Goal: Task Accomplishment & Management: Complete application form

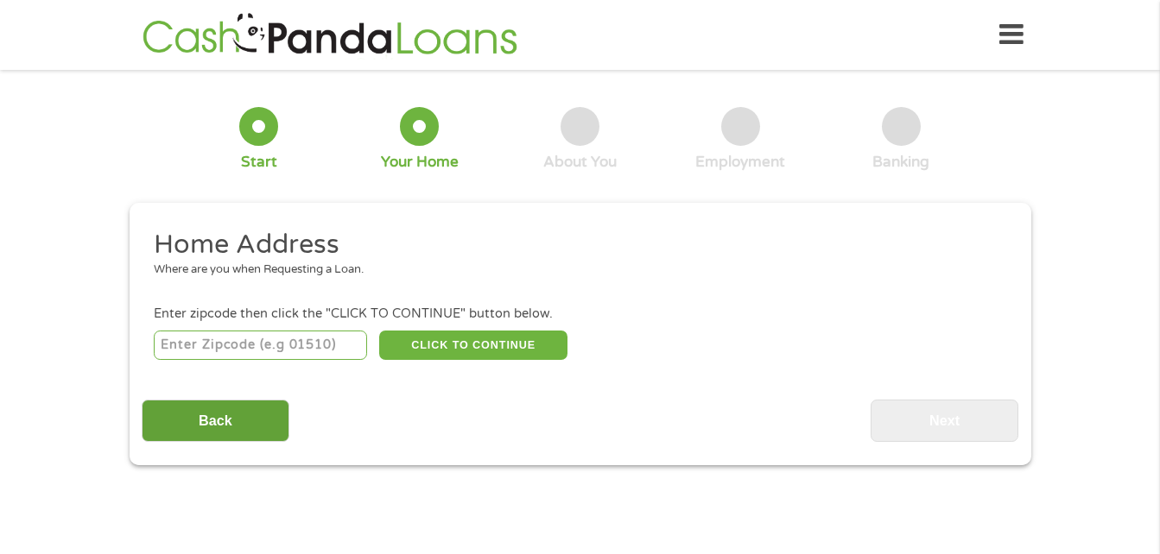
click at [240, 426] on input "Back" at bounding box center [216, 421] width 148 height 42
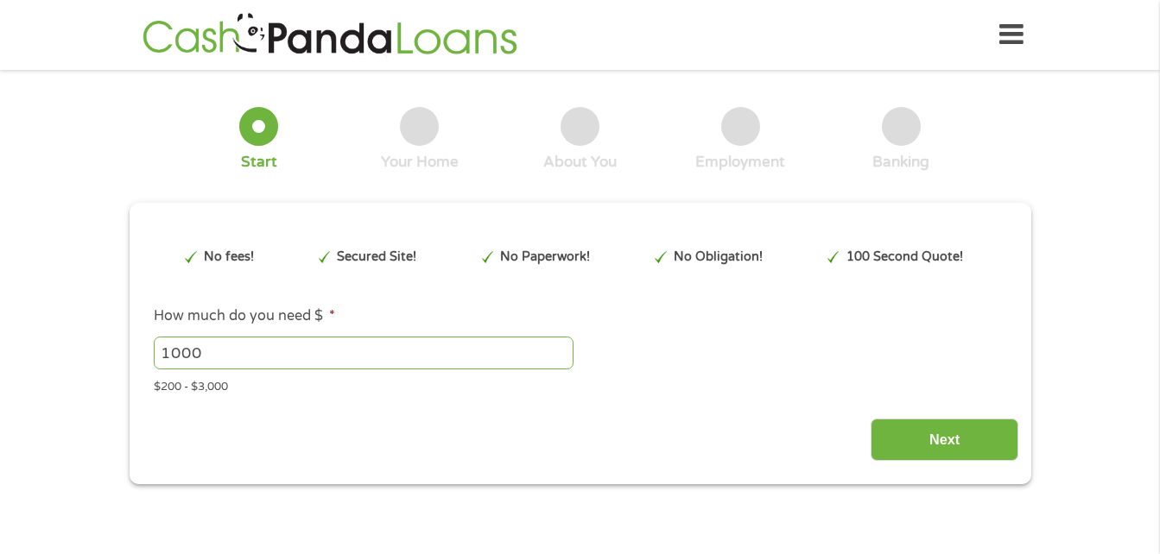
scroll to position [7, 7]
click at [256, 354] on input "1000" at bounding box center [364, 353] width 420 height 33
click at [558, 358] on input "999" at bounding box center [364, 353] width 420 height 33
click at [559, 349] on input "1190" at bounding box center [364, 353] width 420 height 33
type input "1"
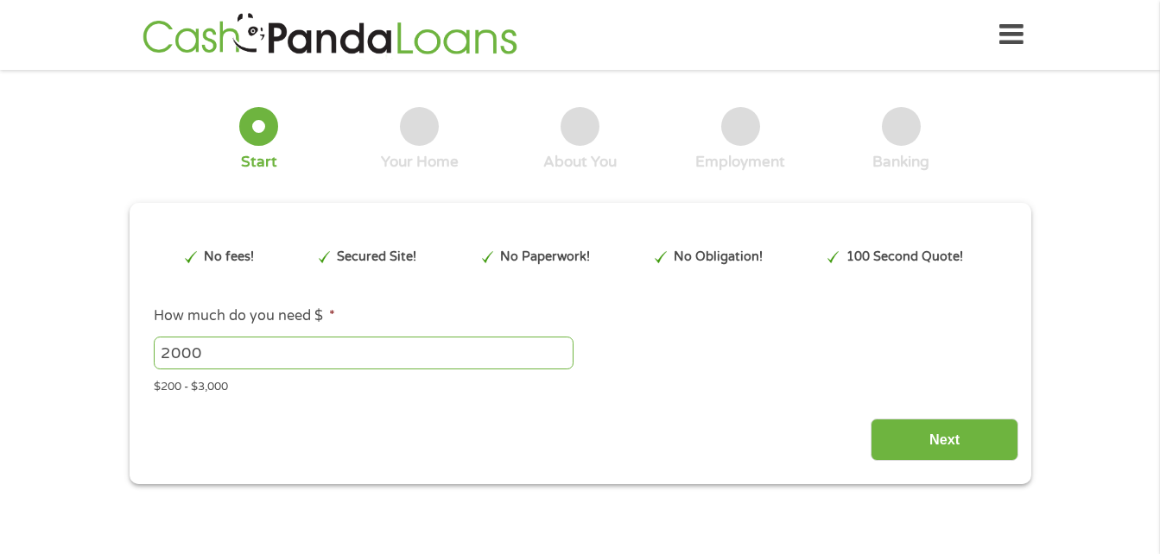
type input "2000"
click at [941, 446] on input "Next" at bounding box center [945, 440] width 148 height 42
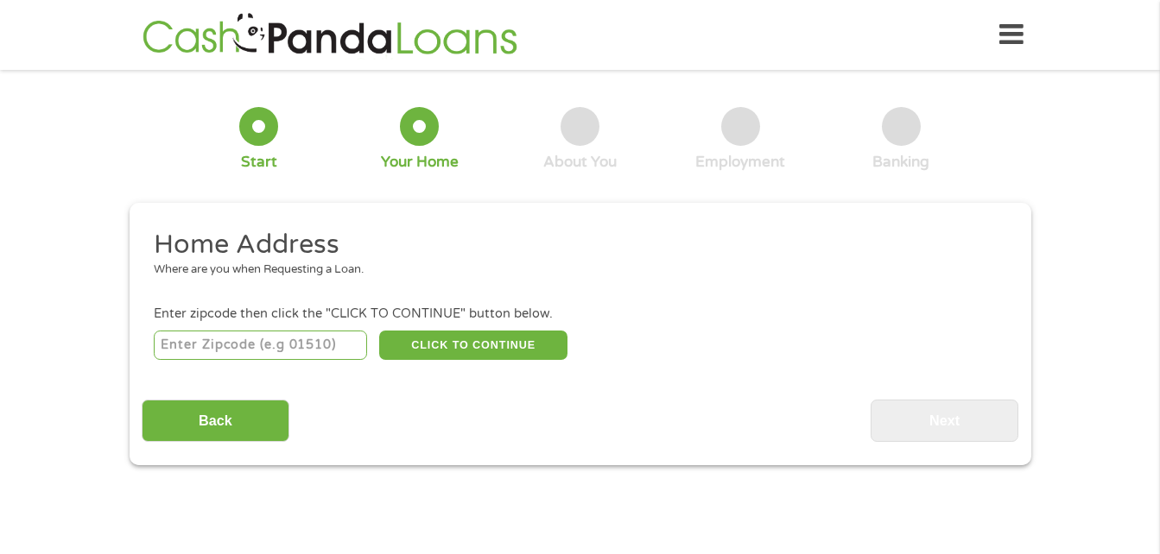
click at [287, 342] on input "number" at bounding box center [260, 345] width 213 height 29
type input "29626"
click at [516, 357] on button "CLICK TO CONTINUE" at bounding box center [473, 345] width 188 height 29
type input "29626"
type input "[PERSON_NAME]"
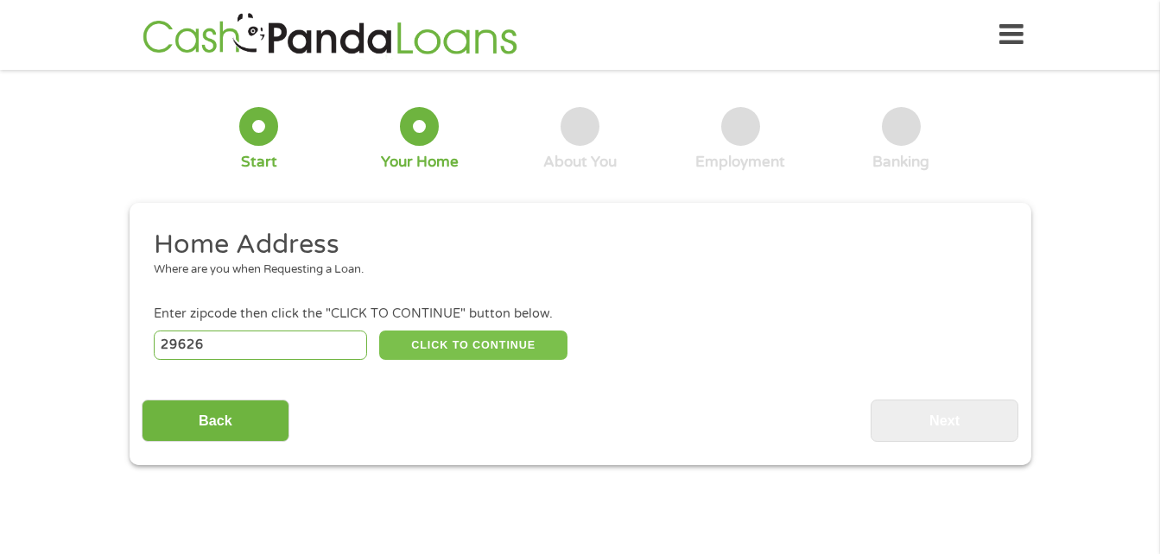
select select "[US_STATE]"
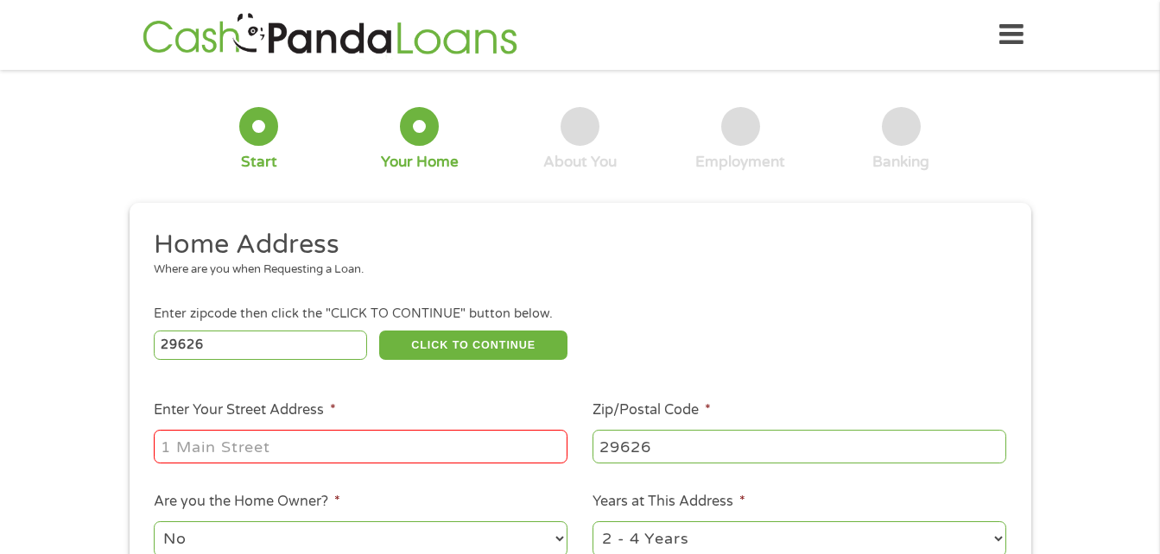
click at [436, 444] on input "Enter Your Street Address *" at bounding box center [361, 446] width 414 height 33
type input "[STREET_ADDRESS]"
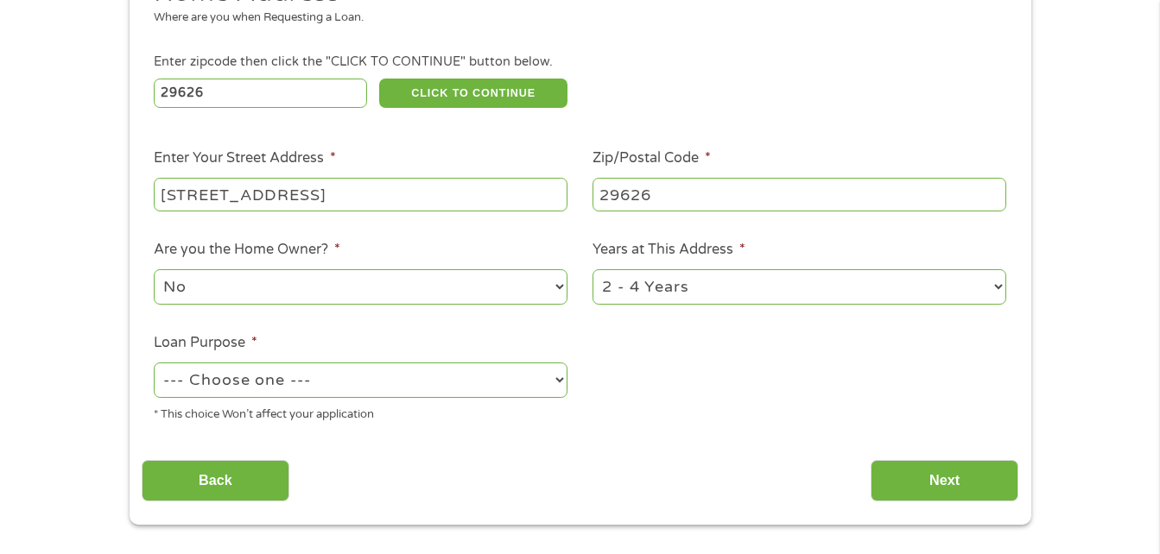
scroll to position [253, 0]
click at [515, 295] on select "No Yes" at bounding box center [361, 286] width 414 height 35
click at [521, 285] on select "No Yes" at bounding box center [361, 286] width 414 height 35
click at [695, 291] on select "1 Year or less 1 - 2 Years 2 - 4 Years Over 4 Years" at bounding box center [800, 286] width 414 height 35
select select "24months"
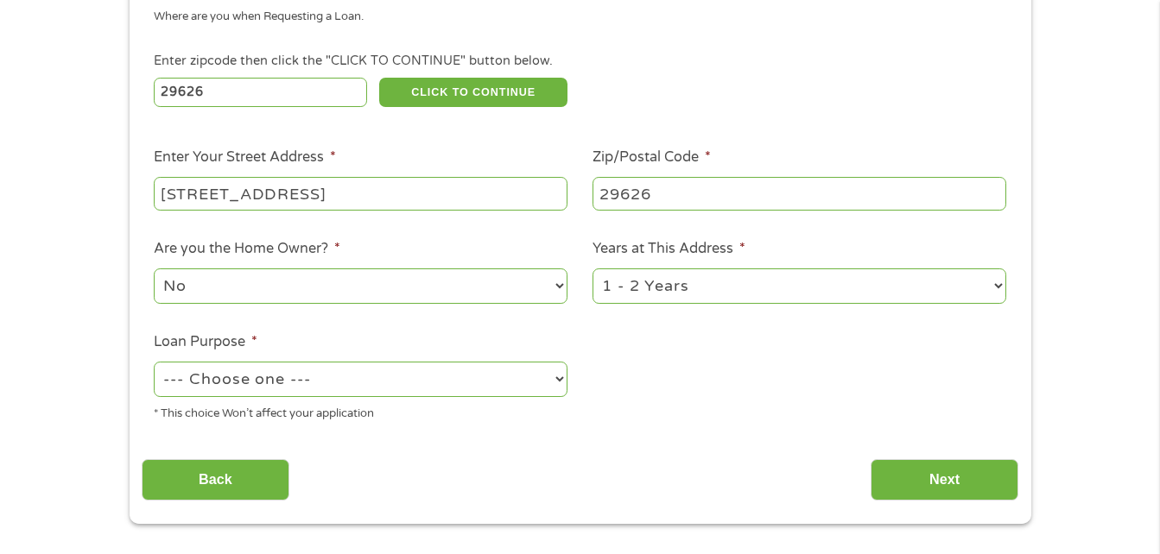
click at [593, 269] on select "1 Year or less 1 - 2 Years 2 - 4 Years Over 4 Years" at bounding box center [800, 286] width 414 height 35
click at [495, 390] on select "--- Choose one --- Pay Bills Debt Consolidation Home Improvement Major Purchase…" at bounding box center [361, 379] width 414 height 35
click at [154, 362] on select "--- Choose one --- Pay Bills Debt Consolidation Home Improvement Major Purchase…" at bounding box center [361, 379] width 414 height 35
click at [432, 379] on select "--- Choose one --- Pay Bills Debt Consolidation Home Improvement Major Purchase…" at bounding box center [361, 379] width 414 height 35
select select "paybills"
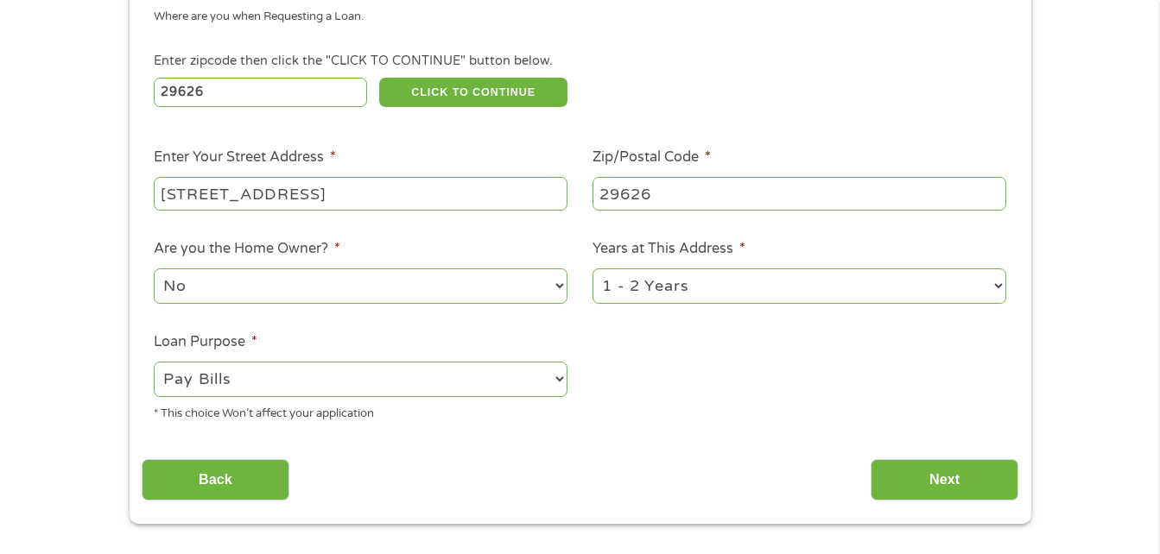
click at [154, 362] on select "--- Choose one --- Pay Bills Debt Consolidation Home Improvement Major Purchase…" at bounding box center [361, 379] width 414 height 35
click at [949, 472] on input "Next" at bounding box center [945, 480] width 148 height 42
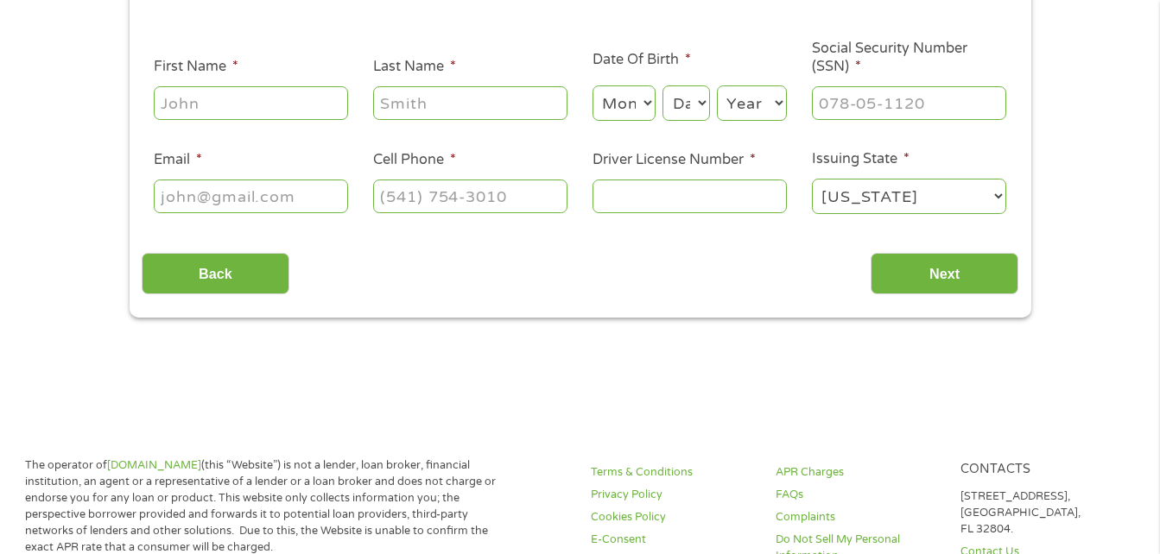
scroll to position [0, 0]
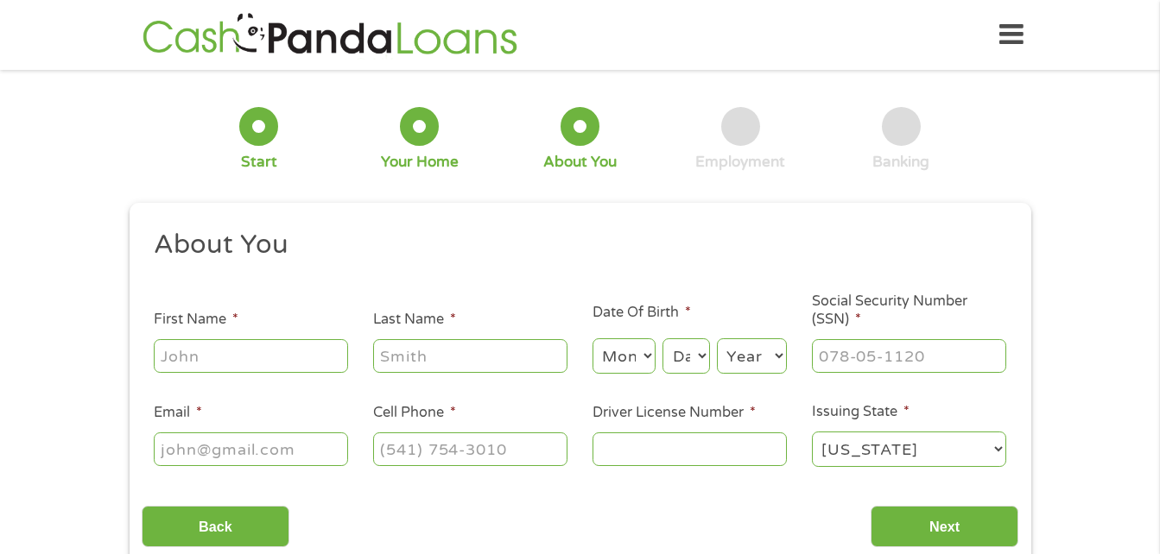
click at [273, 361] on input "First Name *" at bounding box center [251, 355] width 194 height 33
type input "[PERSON_NAME]"
type input "Hull"
select select "12"
select select "25"
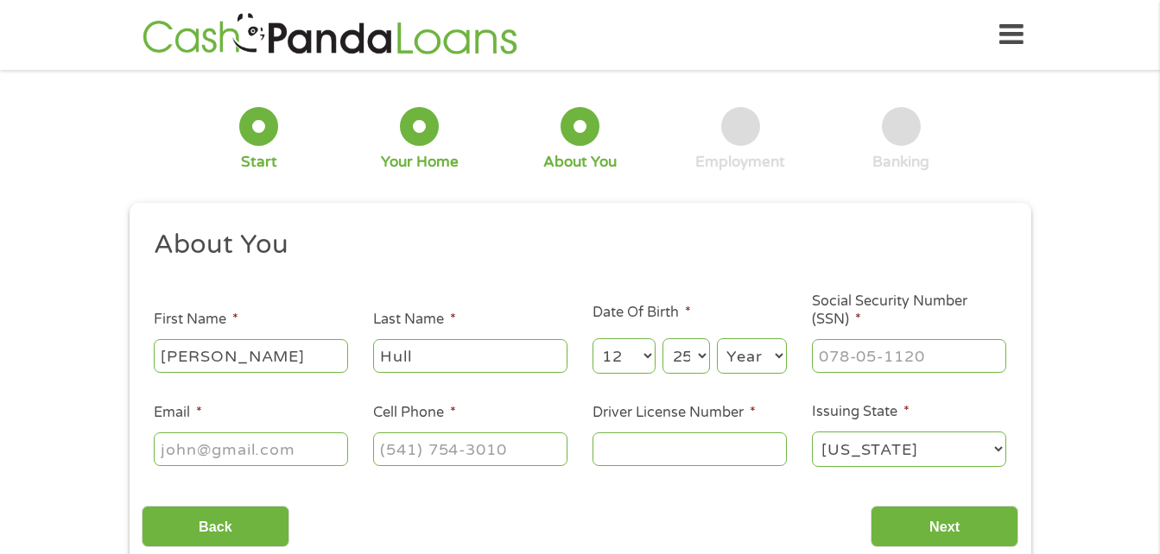
select select "1980"
type input "[EMAIL_ADDRESS][DOMAIN_NAME]"
type input "[PHONE_NUMBER]"
click at [652, 453] on input "Driver License Number *" at bounding box center [690, 449] width 194 height 33
type input "007879933"
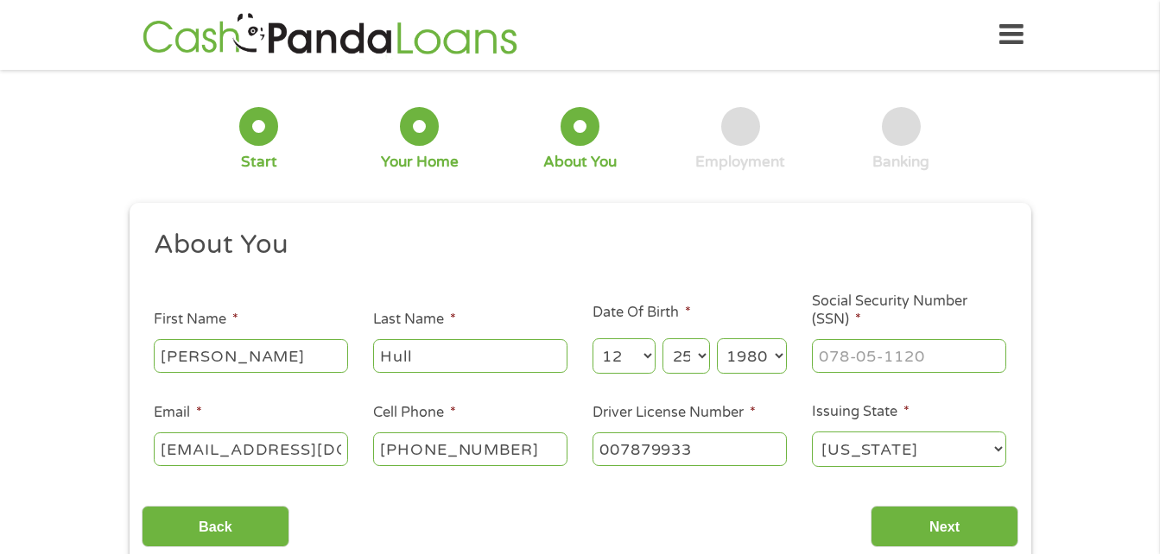
click at [911, 365] on input "Social Security Number (SSN) *" at bounding box center [909, 355] width 194 height 33
type input "249-59-5008"
click at [947, 533] on input "Next" at bounding box center [945, 527] width 148 height 42
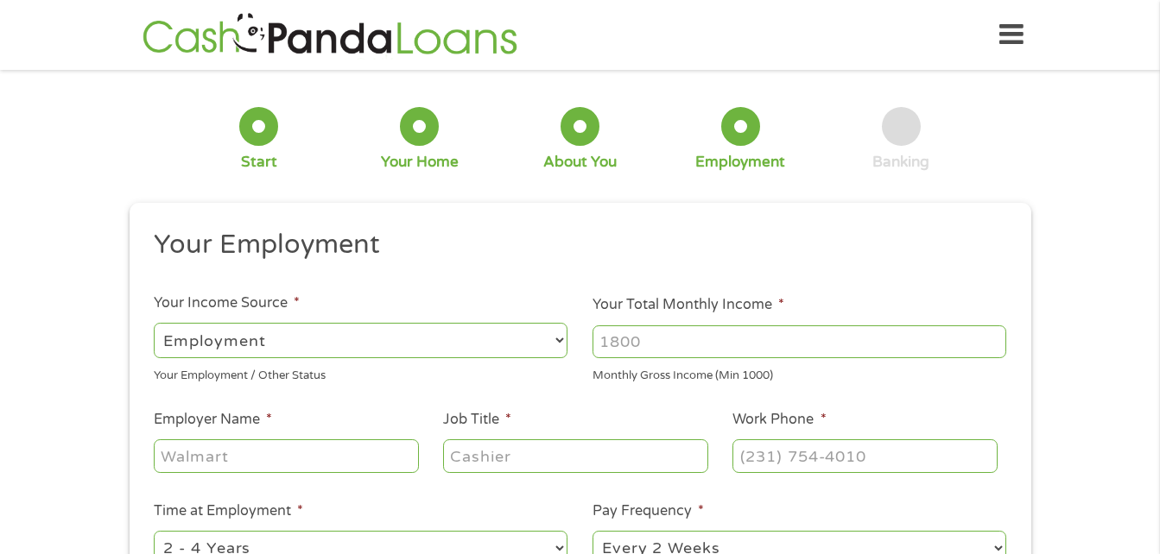
click at [555, 343] on select "--- Choose one --- Employment [DEMOGRAPHIC_DATA] Benefits" at bounding box center [361, 340] width 414 height 35
click at [154, 323] on select "--- Choose one --- Employment [DEMOGRAPHIC_DATA] Benefits" at bounding box center [361, 340] width 414 height 35
click at [830, 347] on input "Your Total Monthly Income *" at bounding box center [800, 342] width 414 height 33
type input "1400"
click at [384, 455] on input "Employer Name *" at bounding box center [286, 456] width 264 height 33
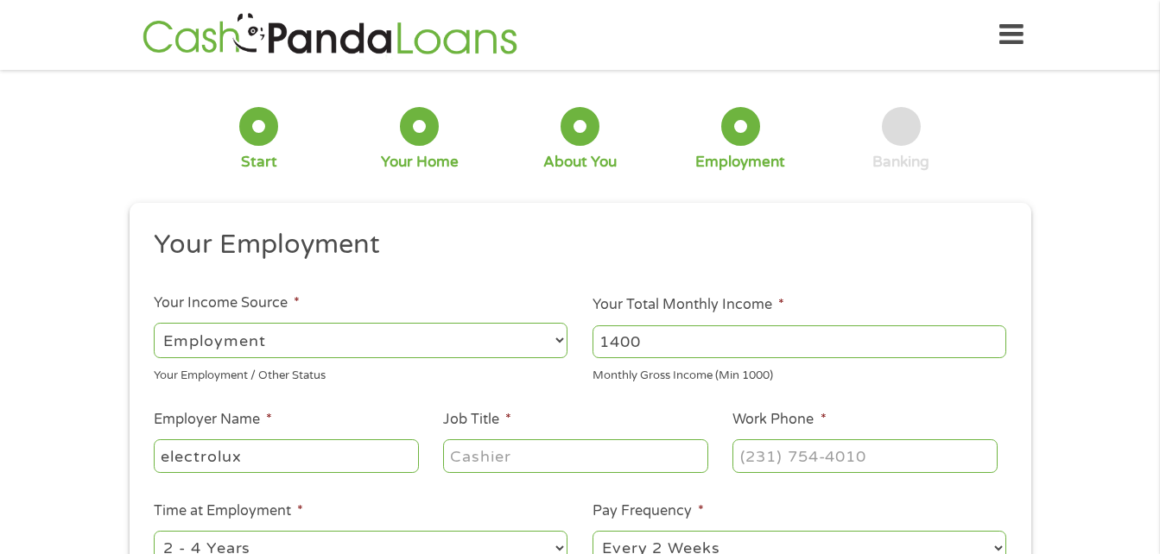
type input "electrolux"
click at [633, 451] on input "Job Title *" at bounding box center [575, 456] width 264 height 33
type input "assembly line"
click at [791, 460] on input "Work Phone *" at bounding box center [864, 456] width 264 height 33
type input "[PHONE_NUMBER]"
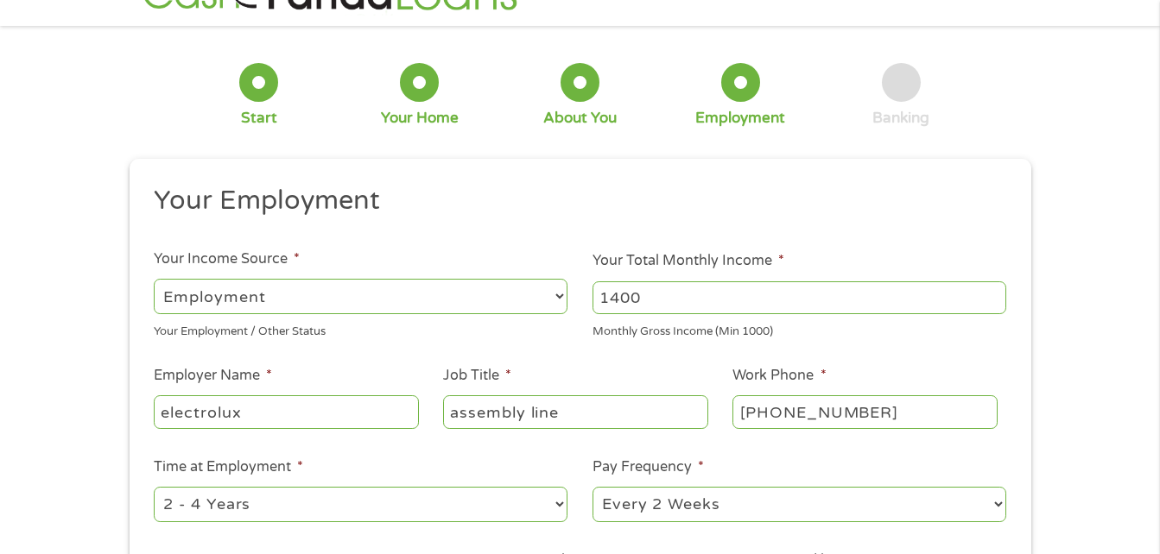
scroll to position [64, 0]
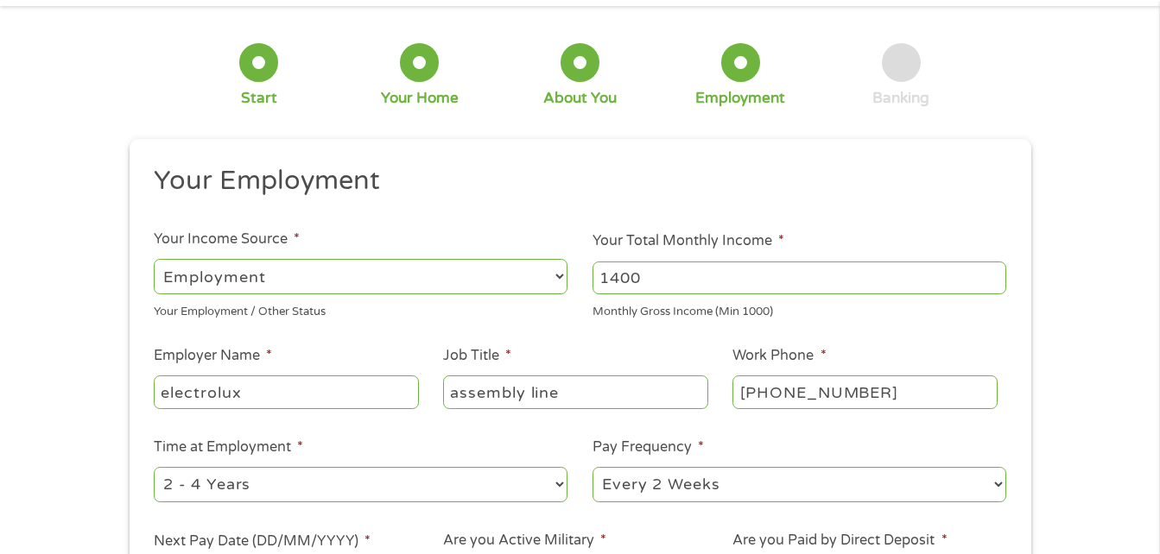
click at [728, 501] on select "--- Choose one --- Every 2 Weeks Every Week Monthly Semi-Monthly" at bounding box center [800, 484] width 414 height 35
select select "weekly"
click at [593, 467] on select "--- Choose one --- Every 2 Weeks Every Week Monthly Semi-Monthly" at bounding box center [800, 484] width 414 height 35
click at [535, 492] on select "--- Choose one --- 1 Year or less 1 - 2 Years 2 - 4 Years Over 4 Years" at bounding box center [361, 484] width 414 height 35
click at [154, 467] on select "--- Choose one --- 1 Year or less 1 - 2 Years 2 - 4 Years Over 4 Years" at bounding box center [361, 484] width 414 height 35
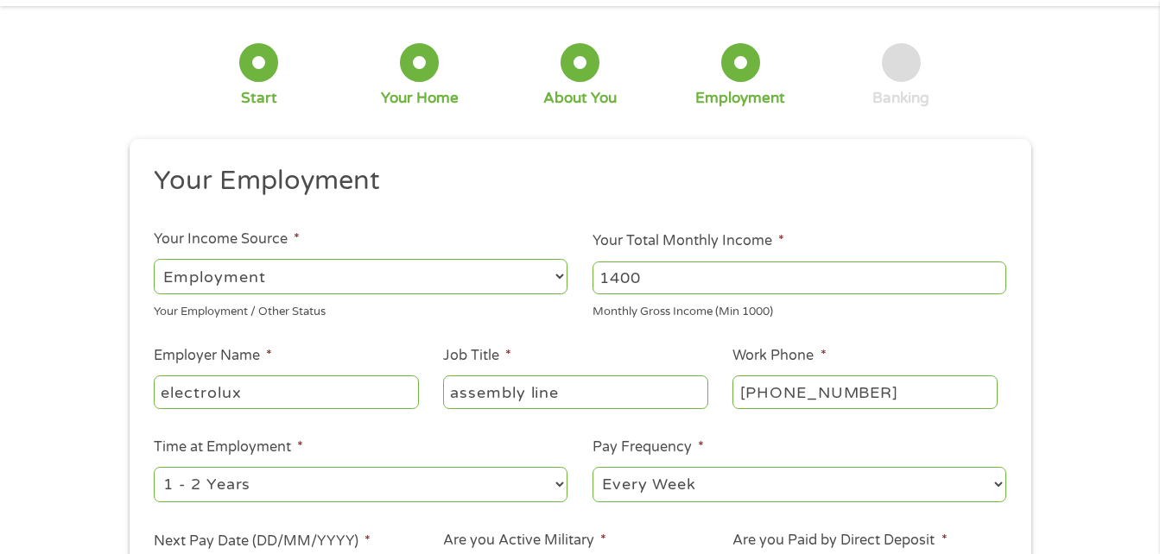
click at [556, 495] on select "--- Choose one --- 1 Year or less 1 - 2 Years 2 - 4 Years Over 4 Years" at bounding box center [361, 484] width 414 height 35
select select "12months"
click at [154, 467] on select "--- Choose one --- 1 Year or less 1 - 2 Years 2 - 4 Years Over 4 Years" at bounding box center [361, 484] width 414 height 35
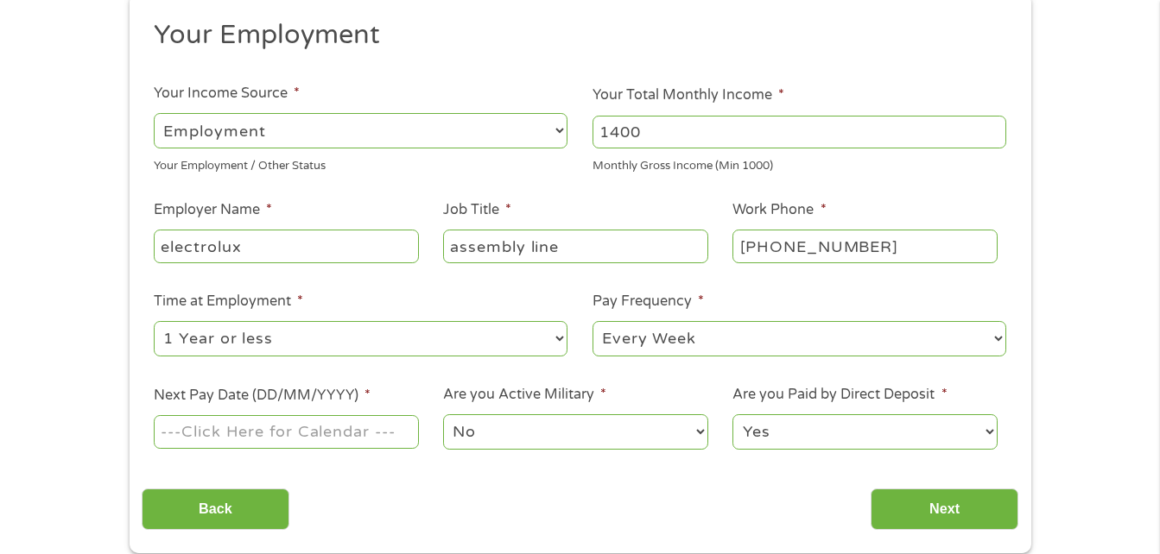
scroll to position [231, 0]
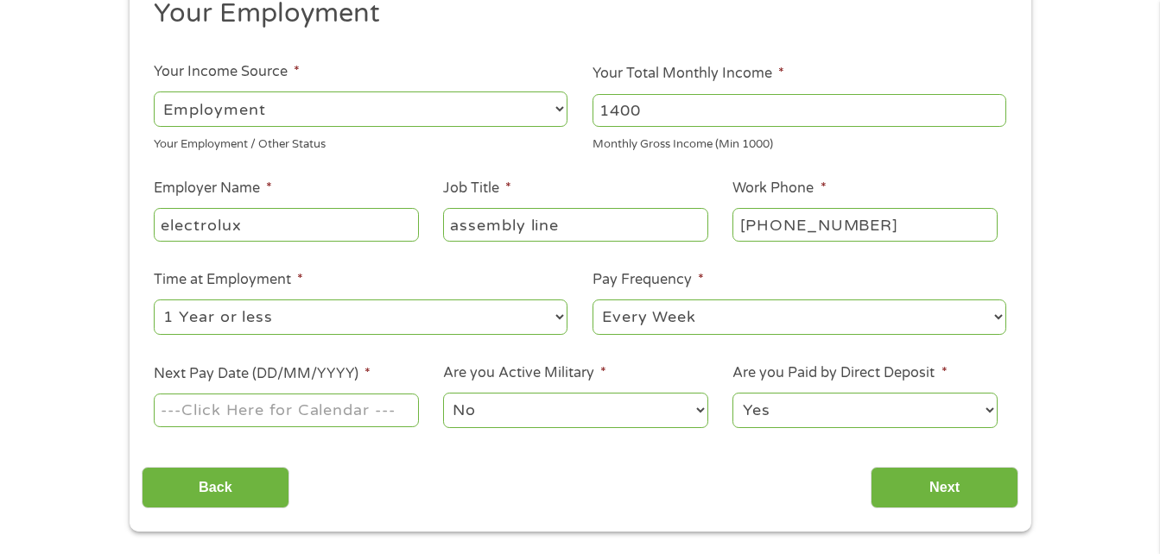
click at [339, 417] on input "Next Pay Date (DD/MM/YYYY) *" at bounding box center [286, 410] width 264 height 33
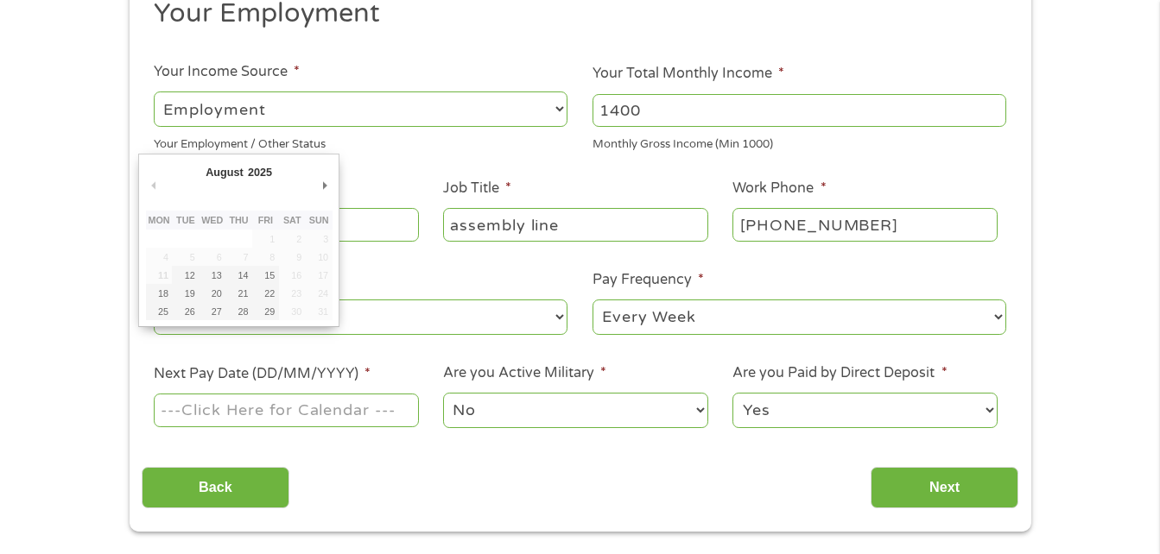
type input "[DATE]"
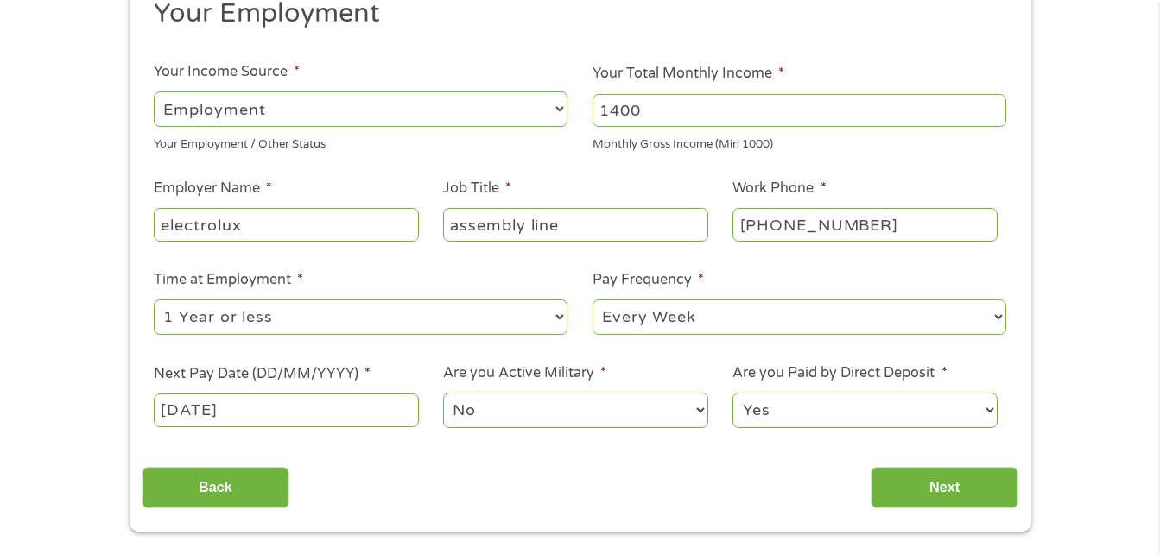
click at [555, 418] on select "No Yes" at bounding box center [575, 410] width 264 height 35
click at [443, 393] on select "No Yes" at bounding box center [575, 410] width 264 height 35
click at [862, 408] on select "Yes No" at bounding box center [864, 410] width 264 height 35
click at [732, 393] on select "Yes No" at bounding box center [864, 410] width 264 height 35
click at [935, 484] on input "Next" at bounding box center [945, 488] width 148 height 42
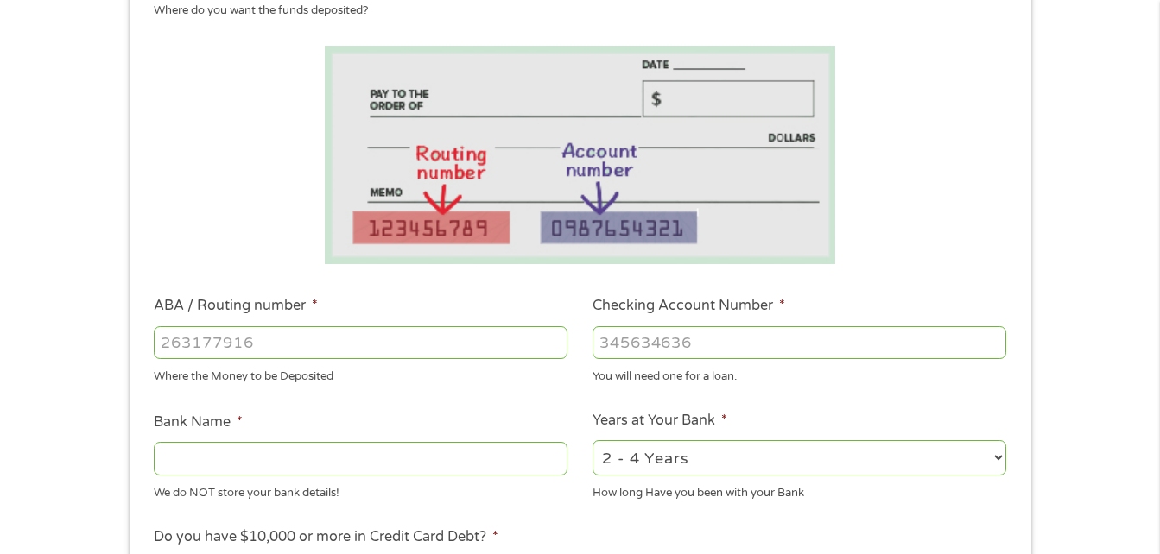
scroll to position [266, 0]
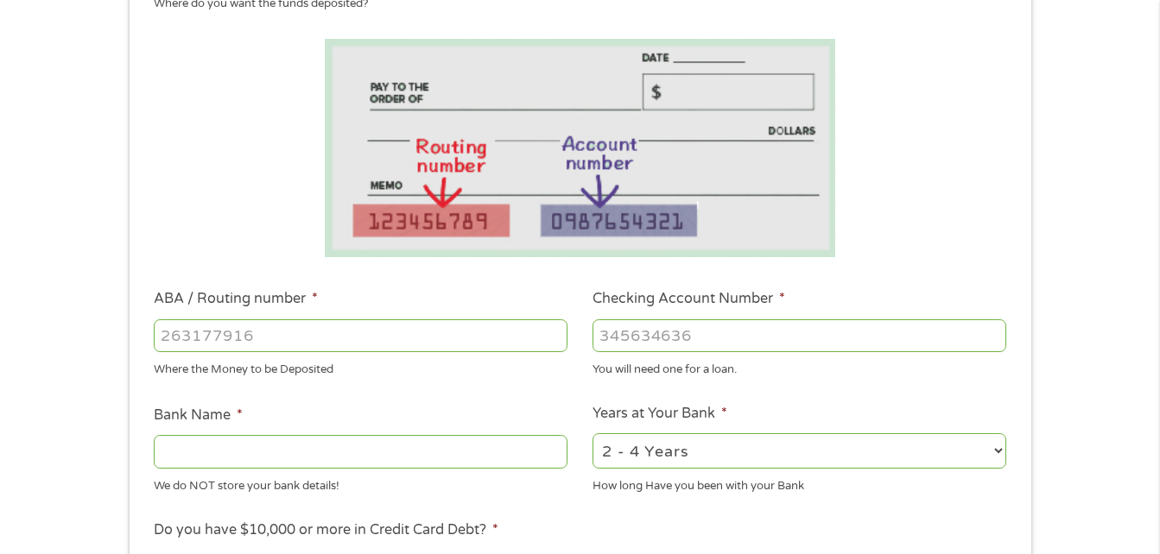
click at [922, 457] on select "2 - 4 Years 6 - 12 Months 1 - 2 Years Over 4 Years" at bounding box center [800, 451] width 414 height 35
click at [1100, 295] on div "1 Start 2 Your Home 3 About You 4 Employment 5 Banking 6 This field is hidden w…" at bounding box center [580, 363] width 1160 height 1095
click at [442, 342] on input "ABA / Routing number *" at bounding box center [361, 336] width 414 height 33
type input "124303201"
type input "VARO BANK, NATIONAL ASSOCIATION"
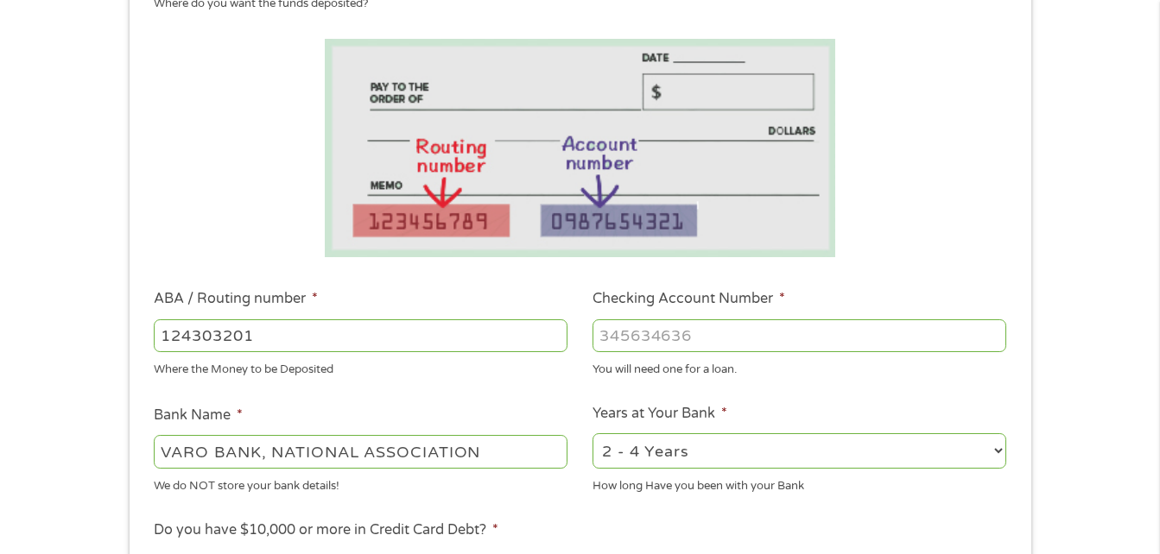
type input "124303201"
click at [652, 342] on input "Checking Account Number *" at bounding box center [800, 336] width 414 height 33
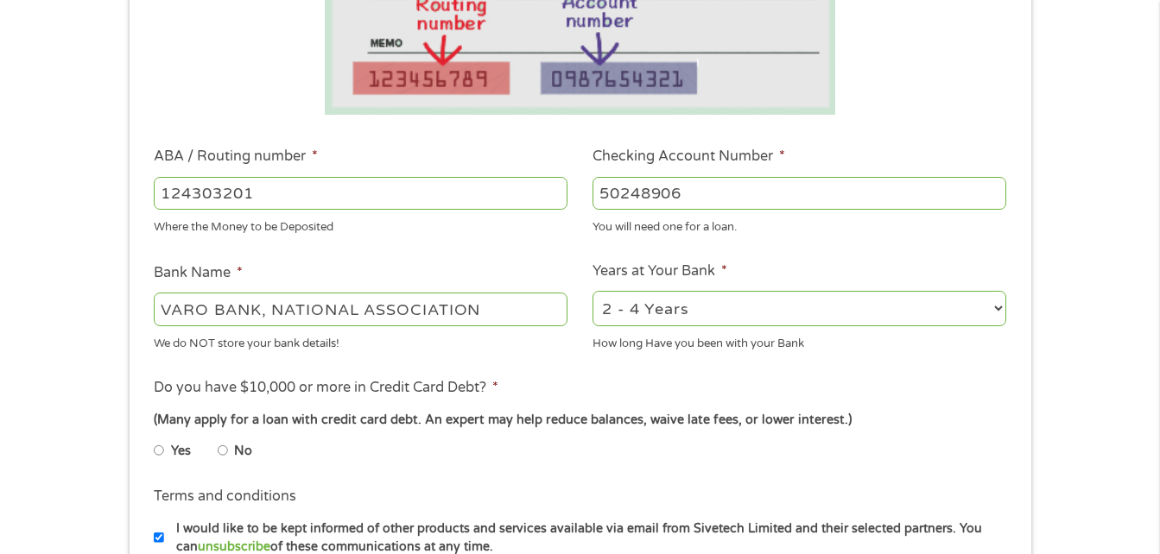
scroll to position [428, 0]
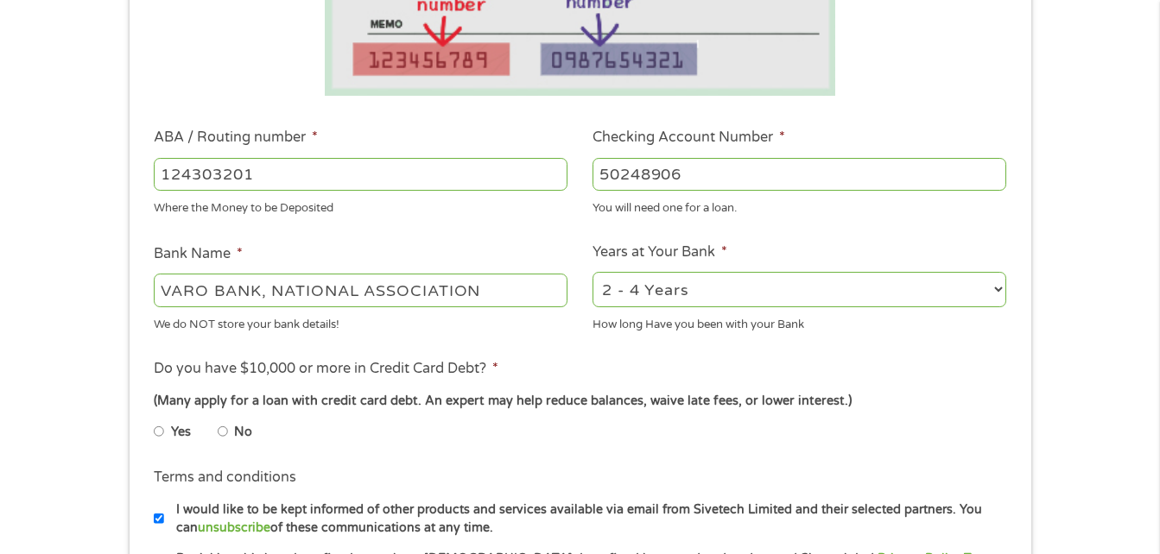
type input "50248906"
click at [235, 432] on label "No" at bounding box center [243, 432] width 18 height 19
click at [228, 432] on input "No" at bounding box center [223, 432] width 10 height 28
radio input "true"
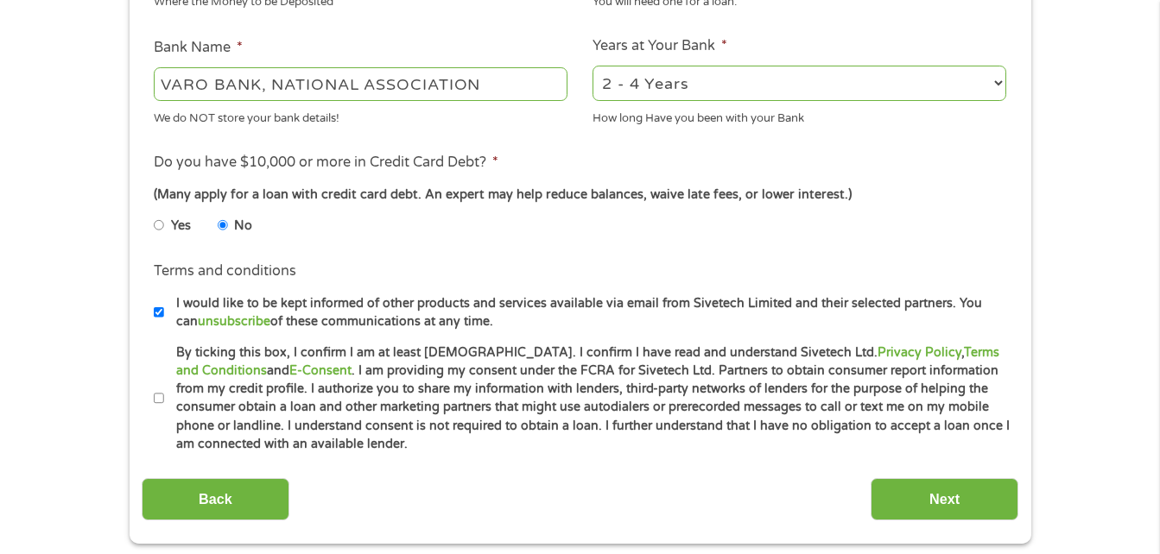
scroll to position [642, 0]
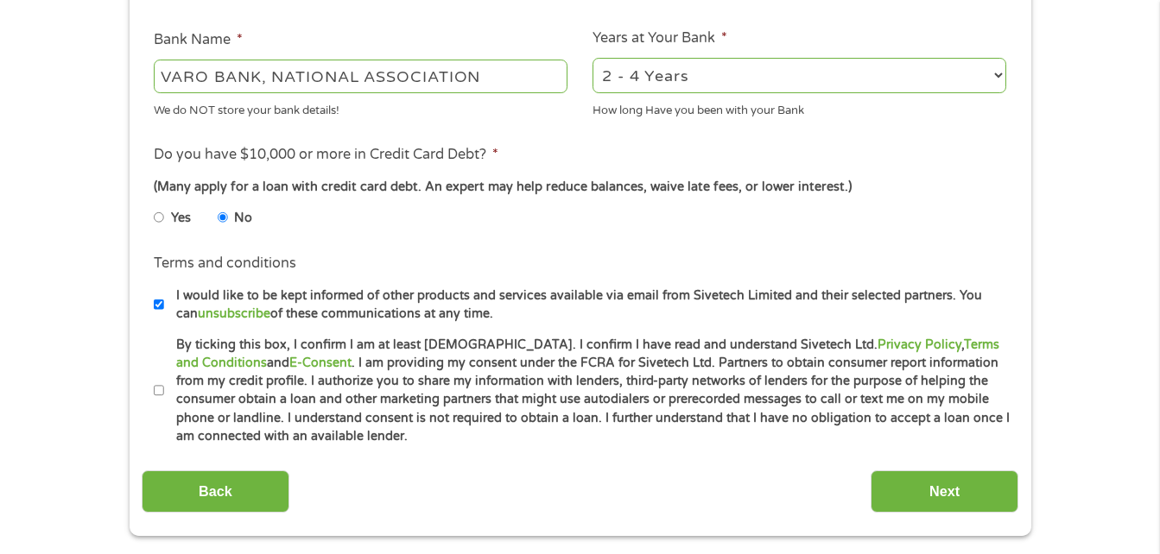
click at [164, 396] on label "By ticking this box, I confirm I am at least [DEMOGRAPHIC_DATA]. I confirm I ha…" at bounding box center [587, 391] width 847 height 111
click at [163, 396] on input "By ticking this box, I confirm I am at least [DEMOGRAPHIC_DATA]. I confirm I ha…" at bounding box center [159, 391] width 10 height 28
checkbox input "true"
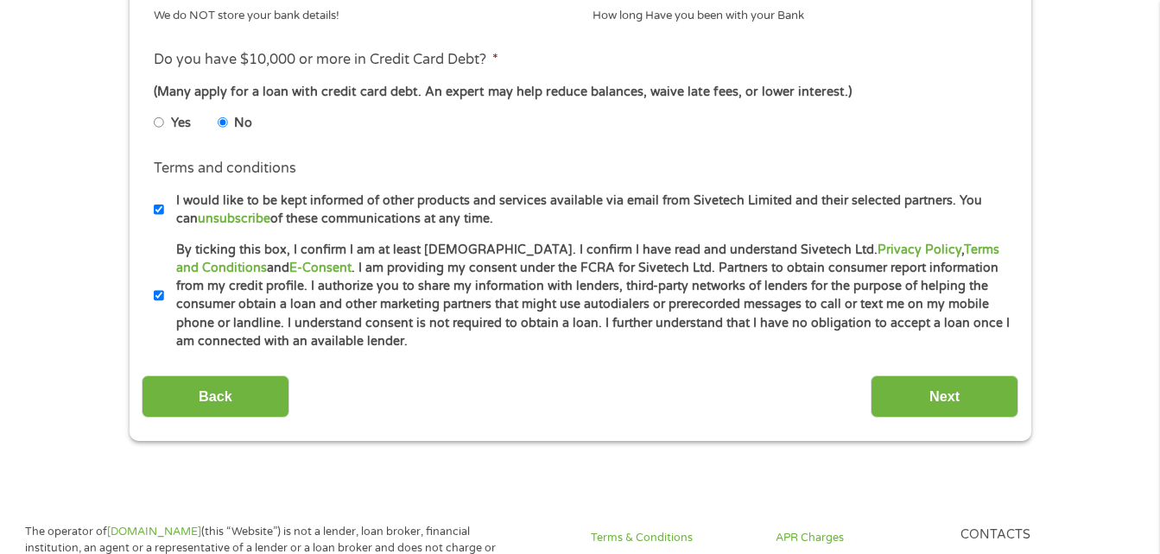
scroll to position [744, 0]
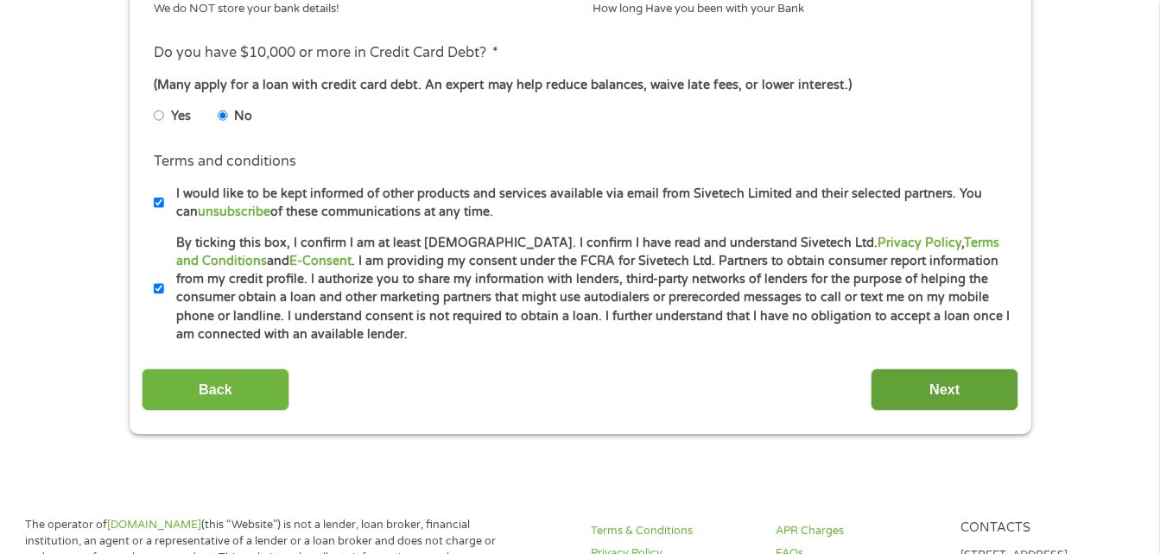
click at [967, 394] on input "Next" at bounding box center [945, 390] width 148 height 42
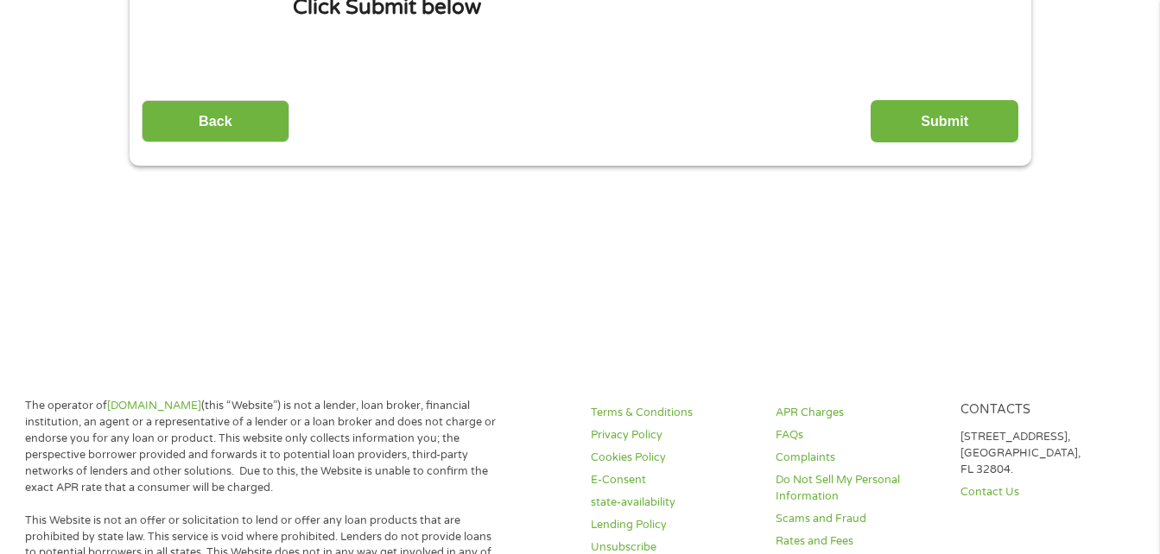
scroll to position [0, 0]
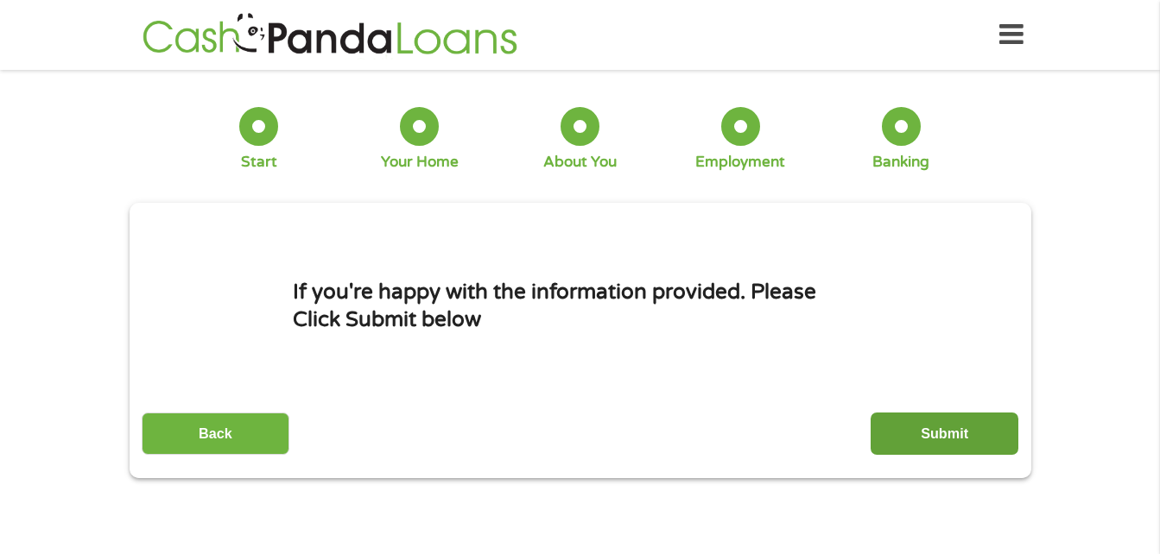
click at [969, 433] on input "Submit" at bounding box center [945, 434] width 148 height 42
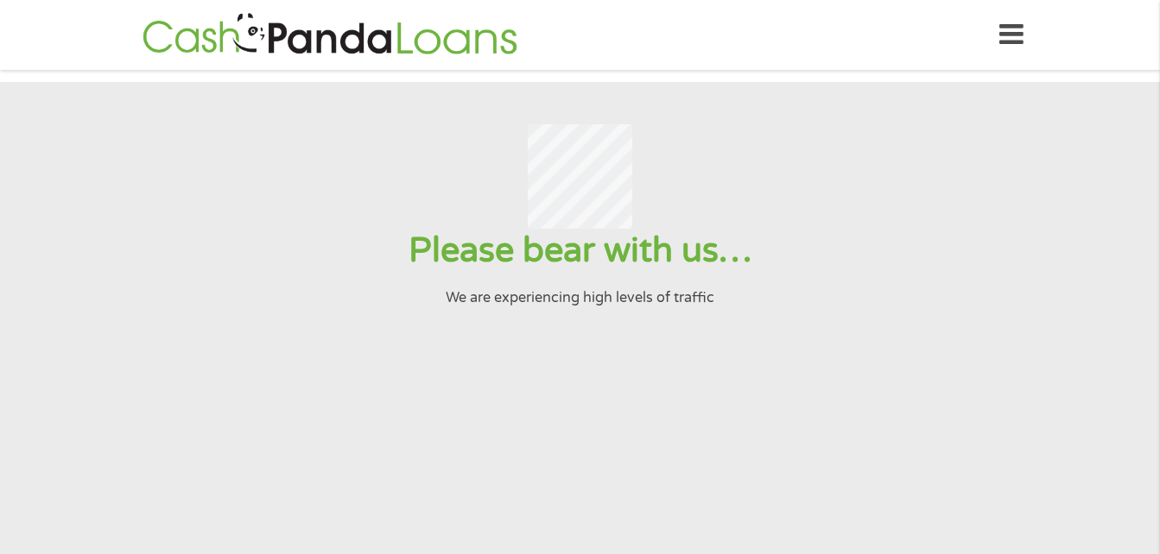
click at [999, 30] on icon at bounding box center [1011, 35] width 24 height 42
